Goal: Transaction & Acquisition: Subscribe to service/newsletter

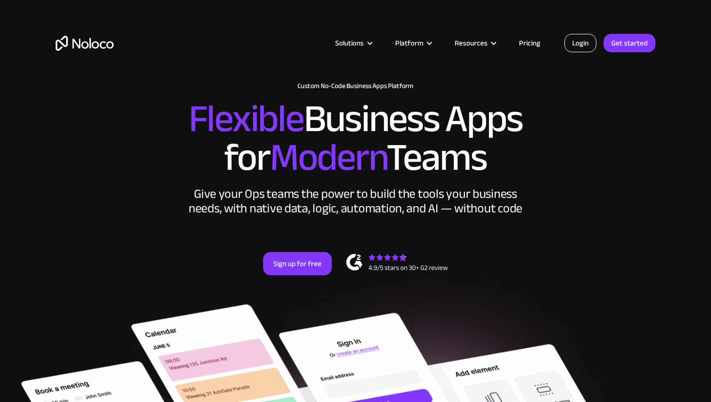
click at [591, 44] on link "Login" at bounding box center [581, 43] width 32 height 18
click at [586, 37] on link "Login" at bounding box center [581, 43] width 32 height 18
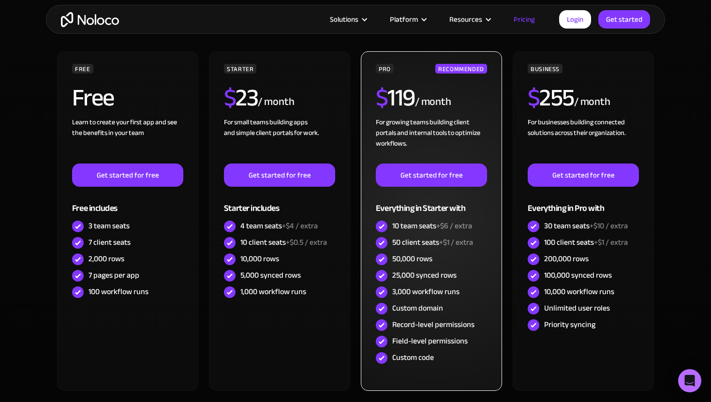
scroll to position [321, 0]
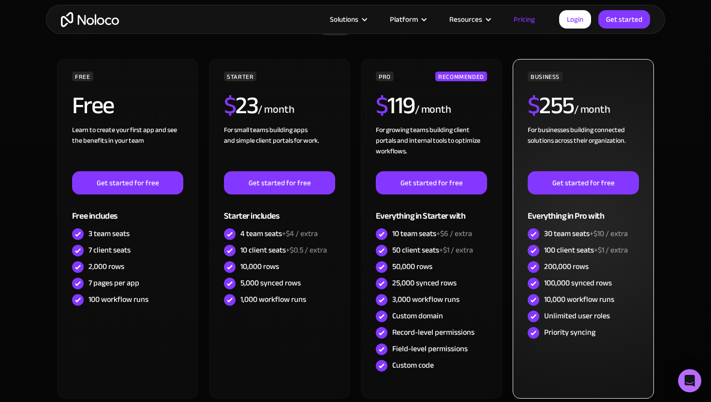
click at [548, 149] on div "For businesses building connected solutions across their organization. ‍" at bounding box center [583, 148] width 111 height 46
click at [552, 185] on link "Get started for free" at bounding box center [583, 182] width 111 height 23
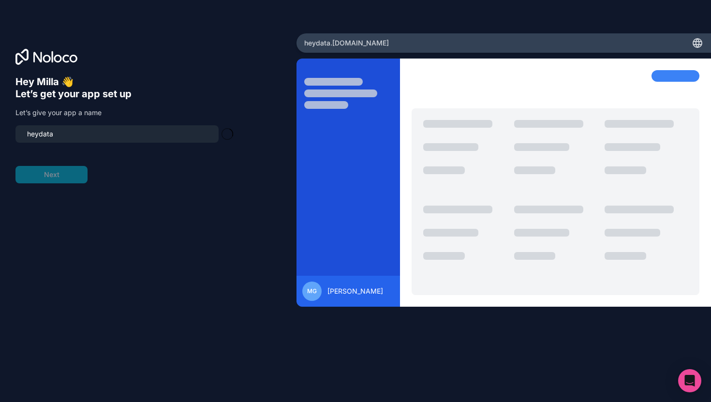
type input "heydata-app"
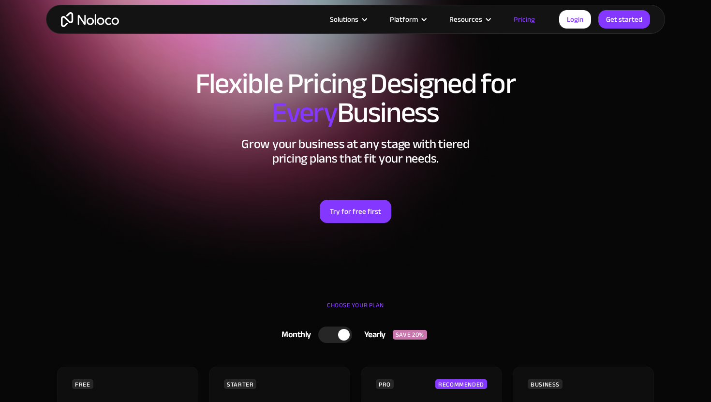
scroll to position [13, 0]
